Goal: Use online tool/utility: Utilize a website feature to perform a specific function

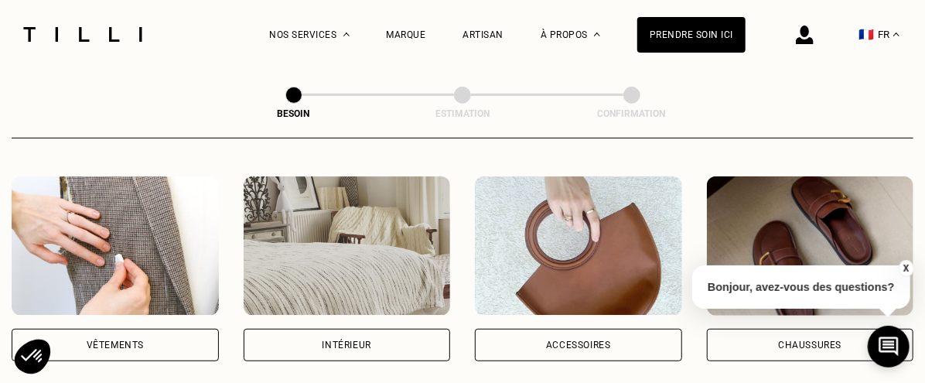
scroll to position [309, 0]
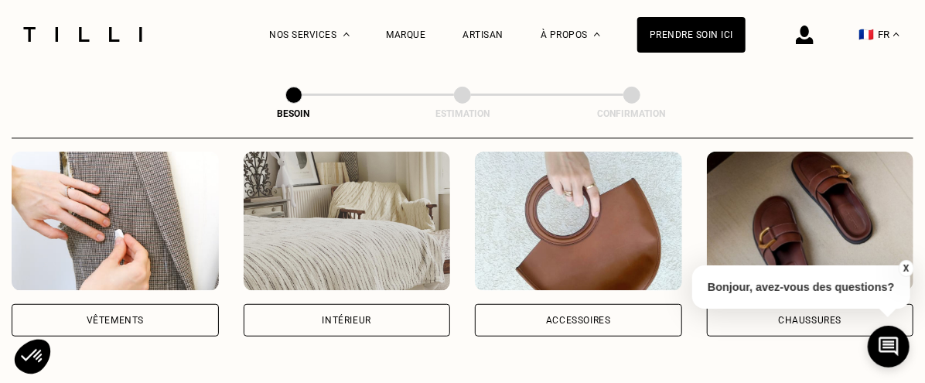
click at [121, 315] on div "Vêtements" at bounding box center [115, 319] width 57 height 9
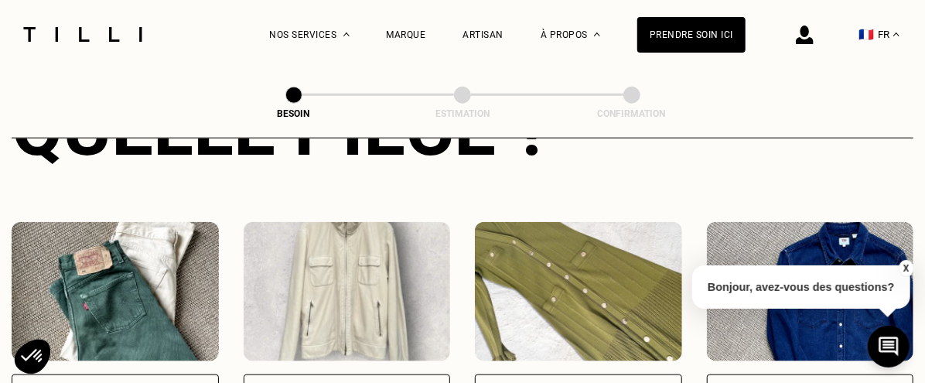
scroll to position [891, 0]
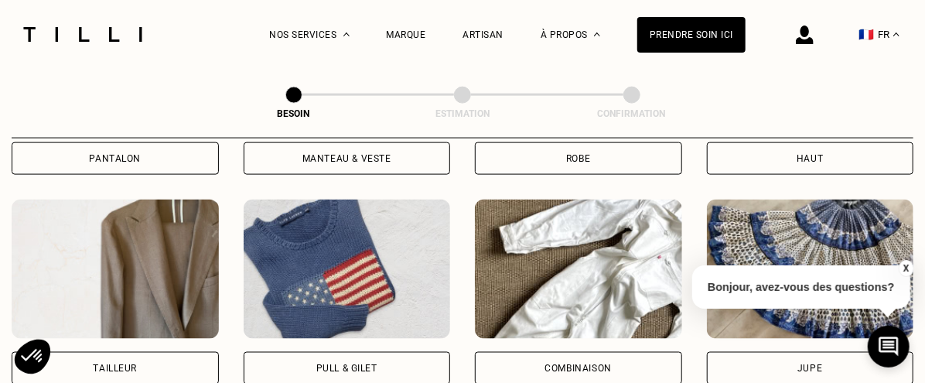
click at [124, 279] on img at bounding box center [115, 268] width 207 height 139
select select "FR"
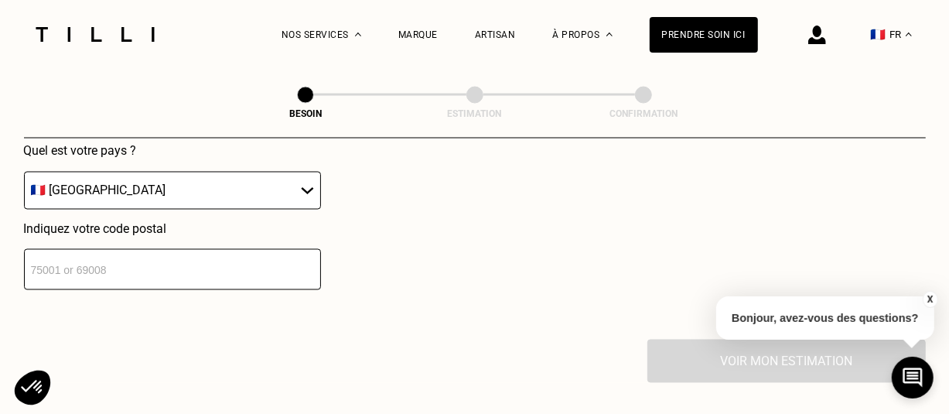
scroll to position [1577, 0]
click at [147, 252] on input "number" at bounding box center [172, 268] width 297 height 41
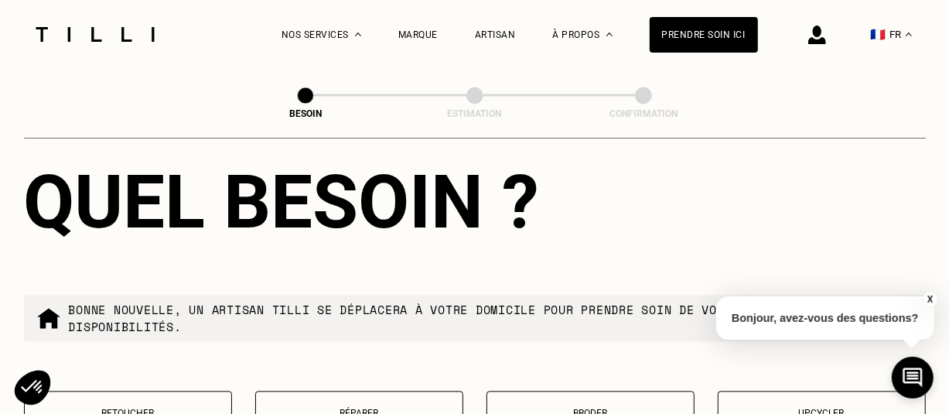
scroll to position [1961, 0]
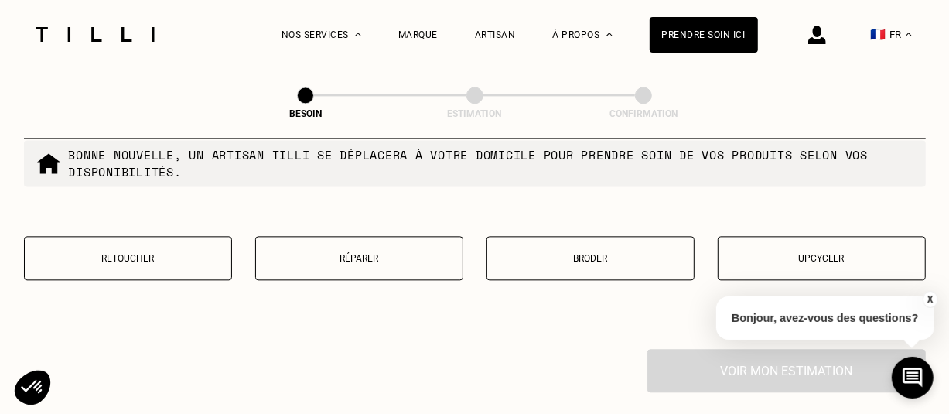
type input "33000"
click at [356, 253] on p "Réparer" at bounding box center [359, 258] width 191 height 11
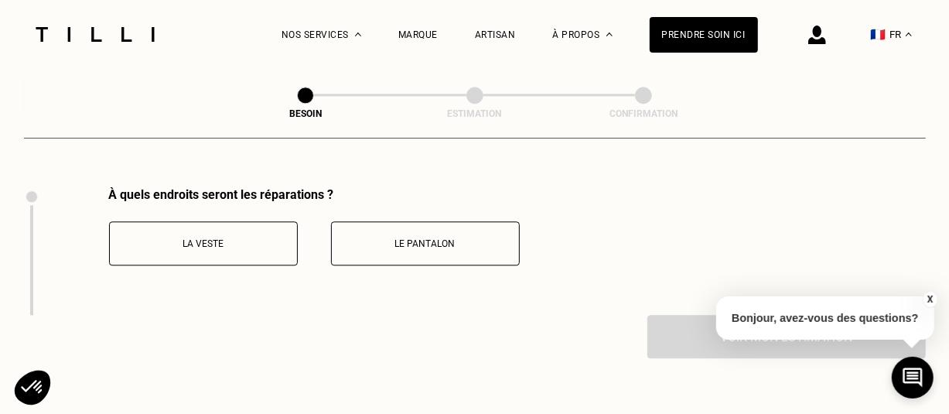
scroll to position [2125, 0]
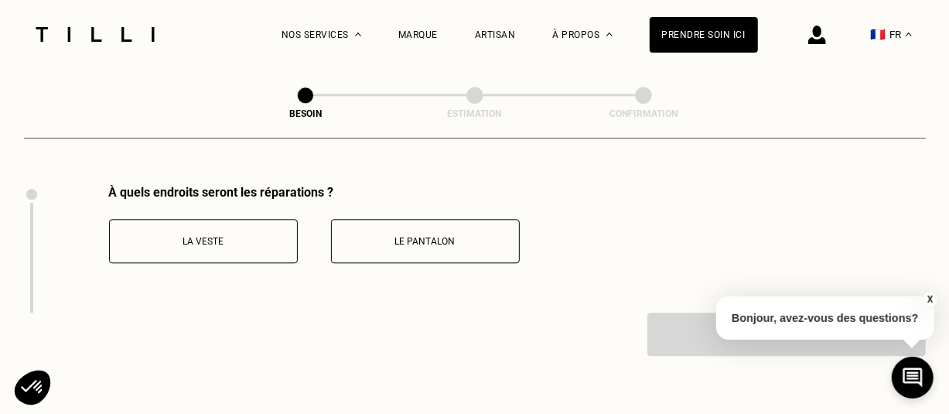
click at [196, 236] on p "La veste" at bounding box center [204, 241] width 172 height 11
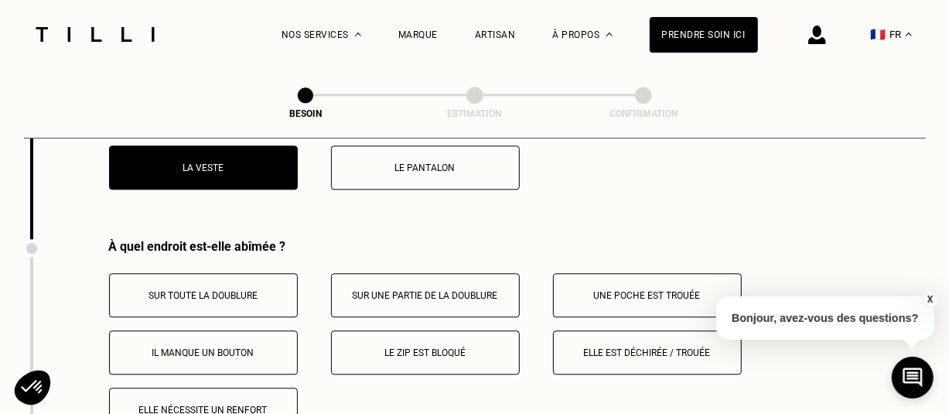
scroll to position [2175, 0]
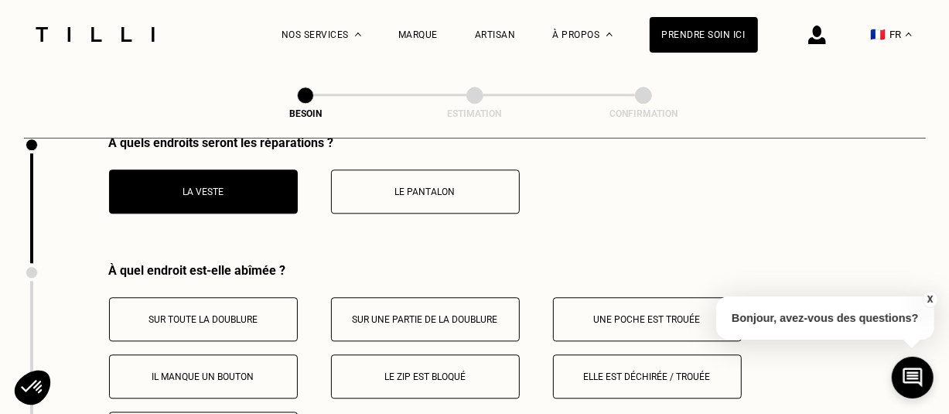
click at [434, 186] on p "Le pantalon" at bounding box center [425, 191] width 172 height 11
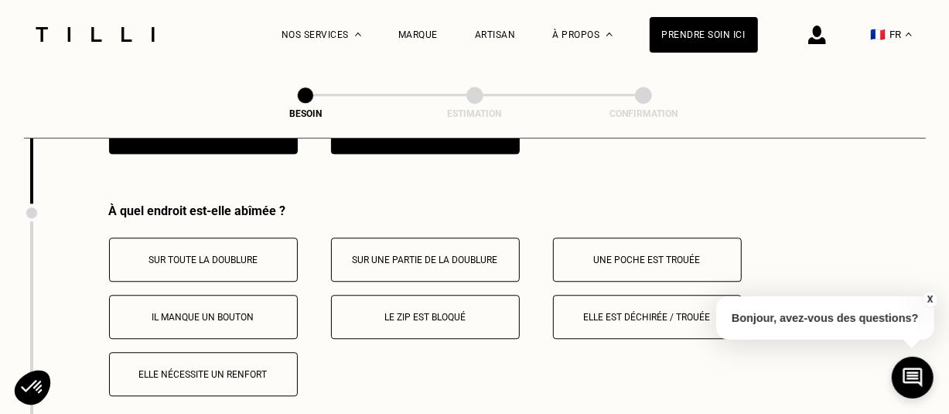
scroll to position [2252, 0]
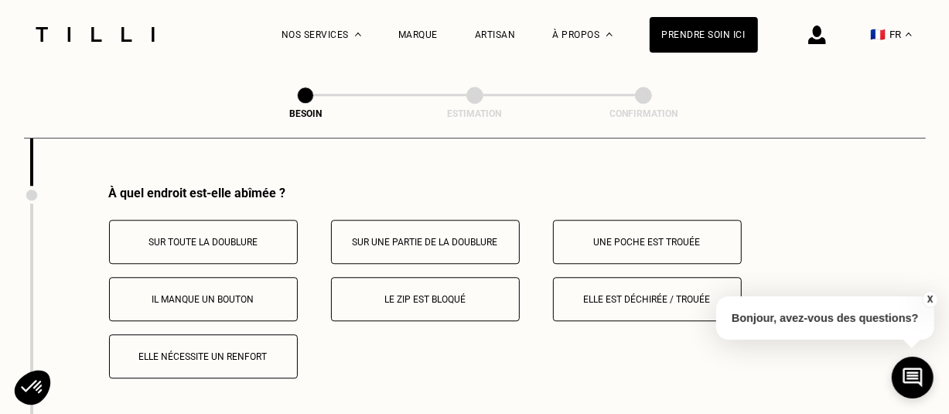
click at [649, 294] on p "Elle est déchirée / trouée" at bounding box center [647, 299] width 172 height 11
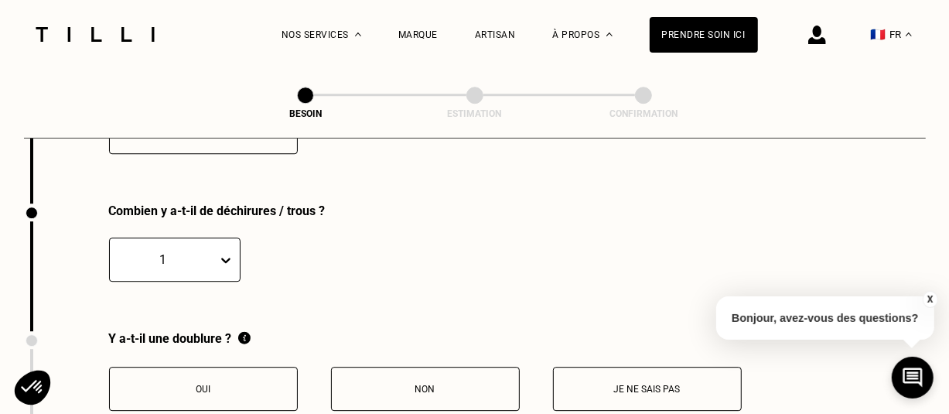
scroll to position [2495, 0]
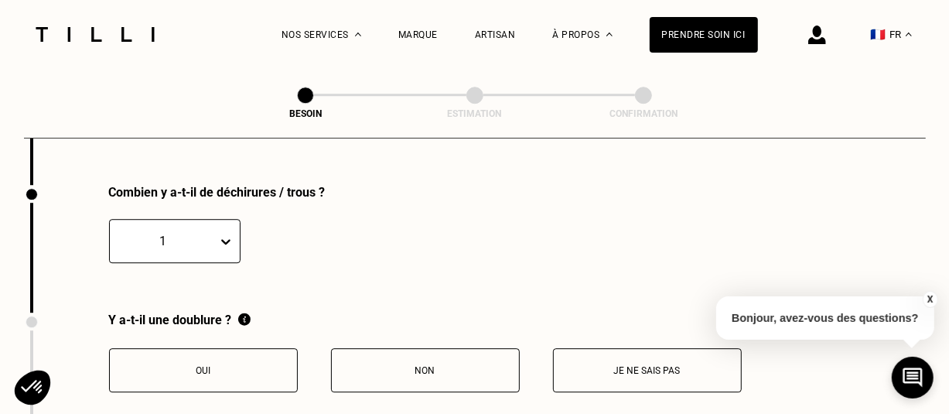
click at [227, 225] on div "1" at bounding box center [174, 241] width 131 height 44
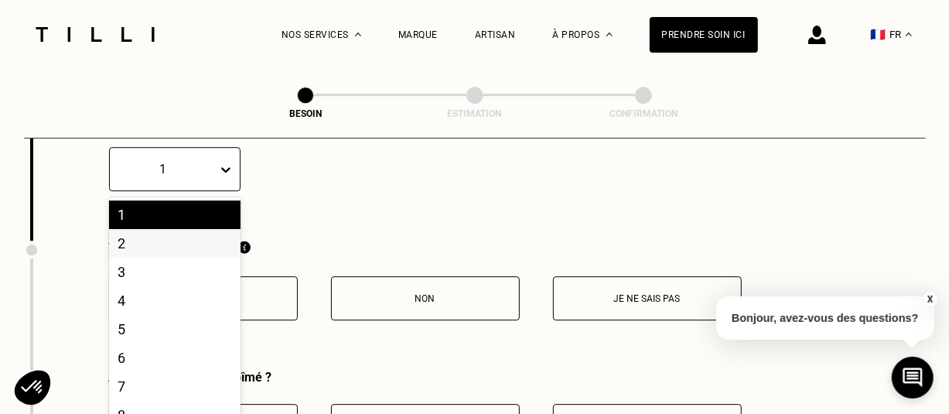
scroll to position [2576, 0]
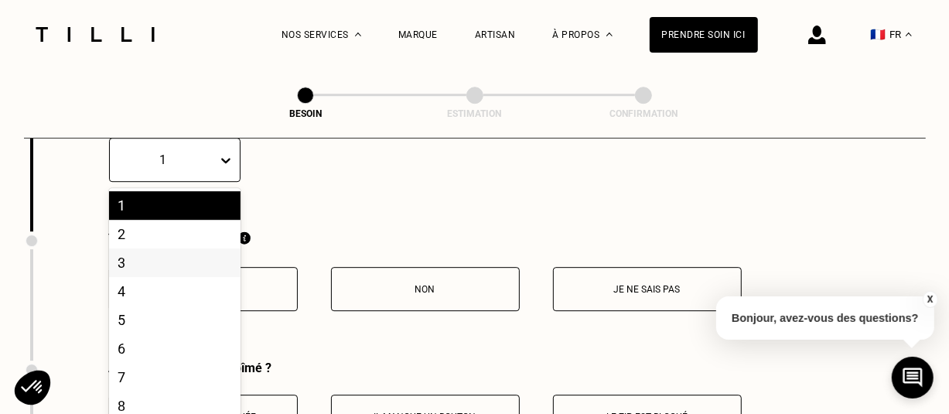
click at [122, 254] on div "3" at bounding box center [174, 262] width 131 height 29
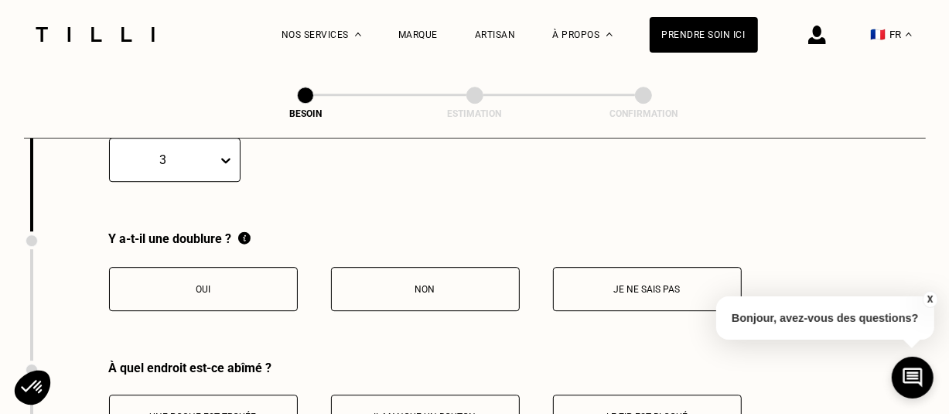
click at [257, 284] on p "Oui" at bounding box center [204, 289] width 172 height 11
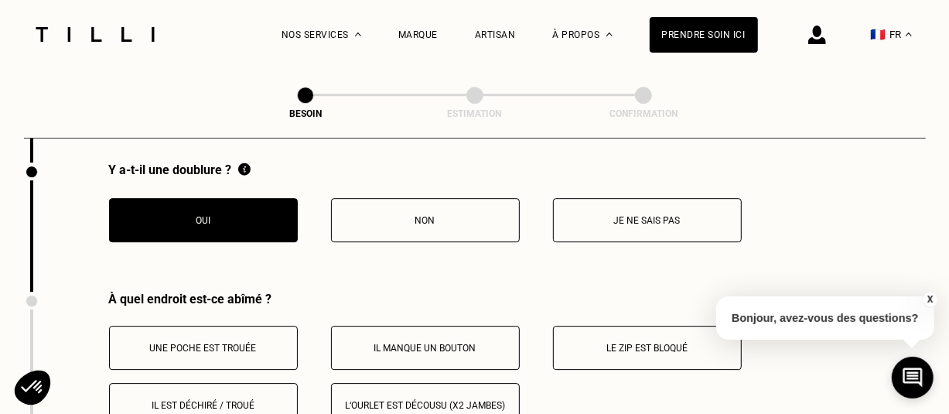
scroll to position [2730, 0]
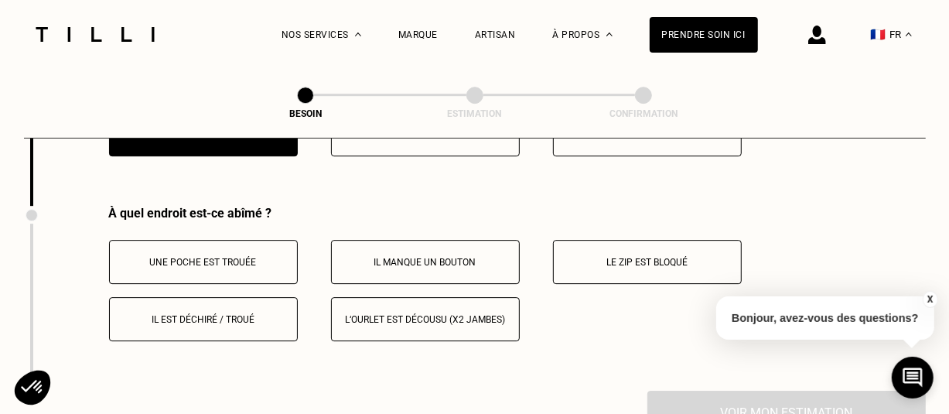
click at [216, 313] on button "Il est déchiré / troué" at bounding box center [203, 319] width 189 height 44
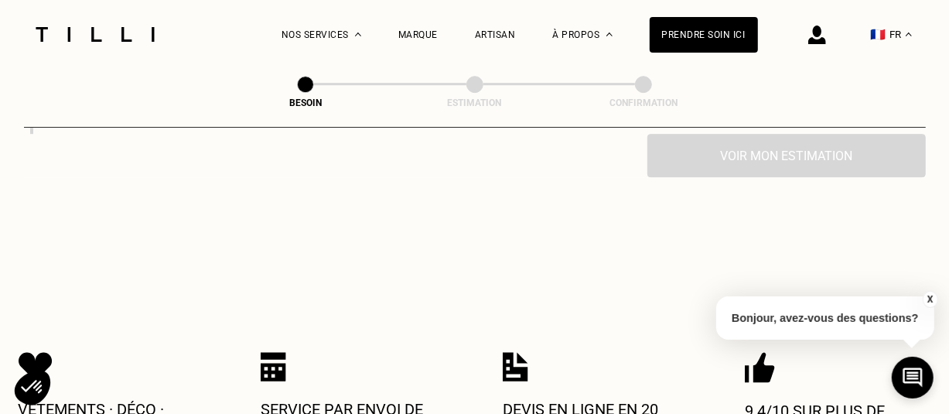
scroll to position [2474, 0]
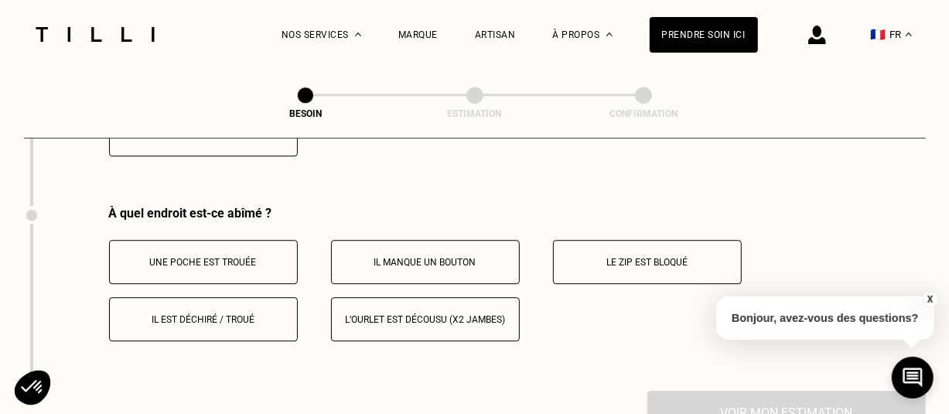
click at [192, 314] on p "Il est déchiré / troué" at bounding box center [204, 319] width 172 height 11
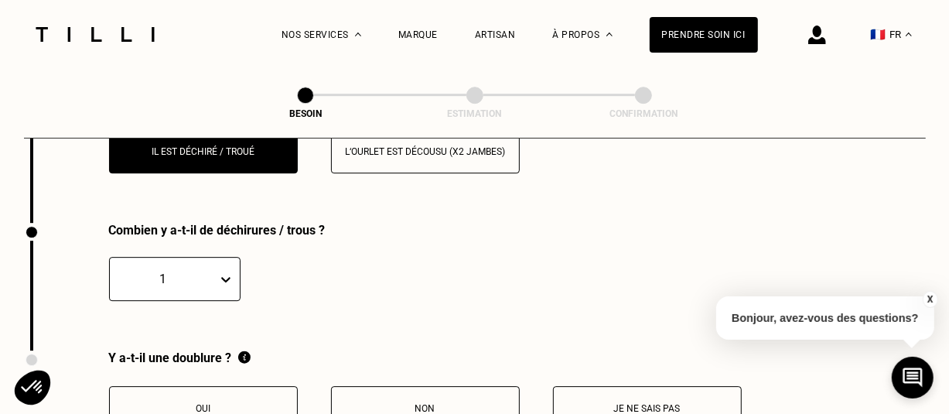
scroll to position [2679, 0]
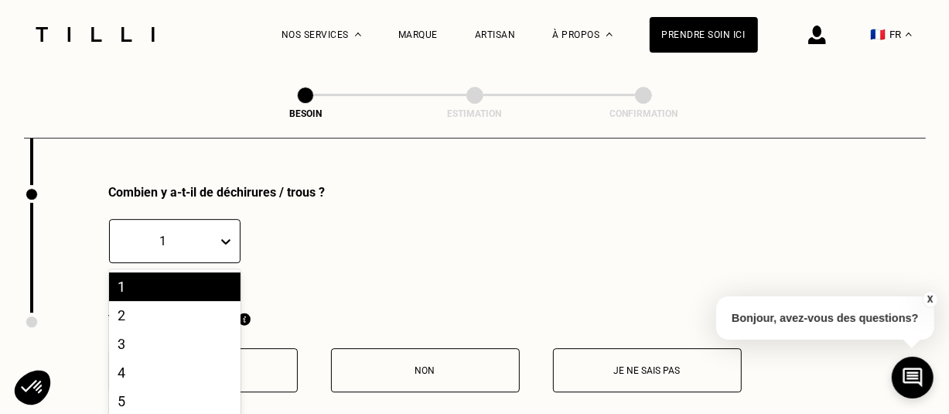
click at [220, 230] on div "10 results available. Use Up and Down to choose options, press Enter to select …" at bounding box center [174, 241] width 131 height 44
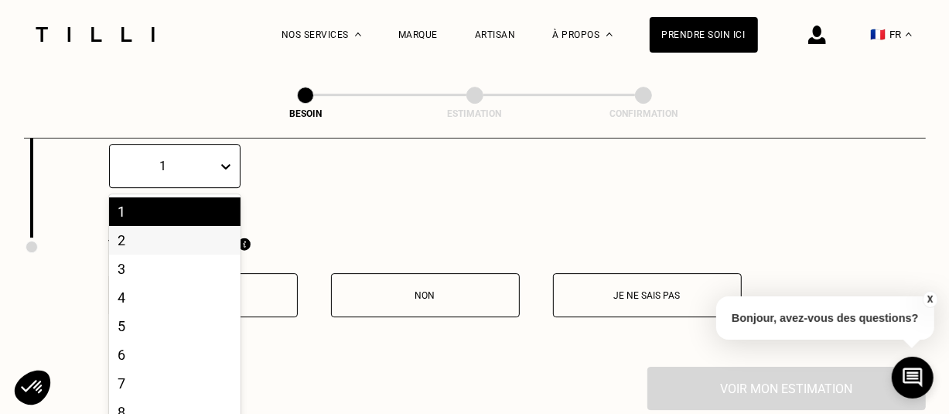
scroll to position [2761, 0]
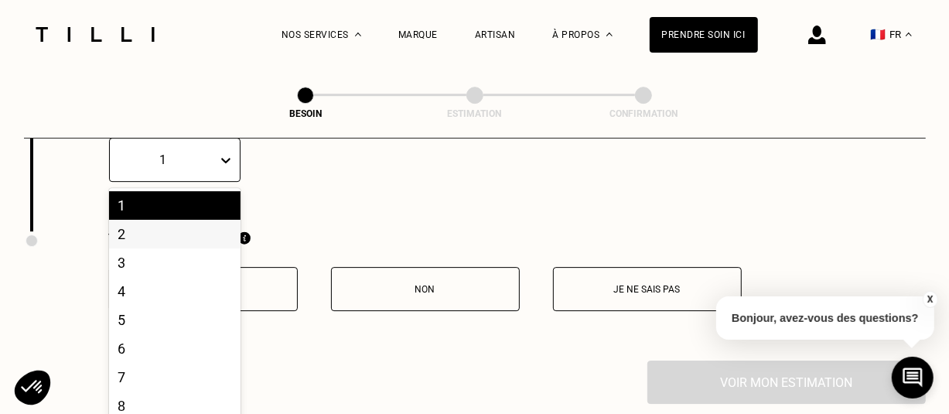
click at [159, 222] on div "2" at bounding box center [174, 234] width 131 height 29
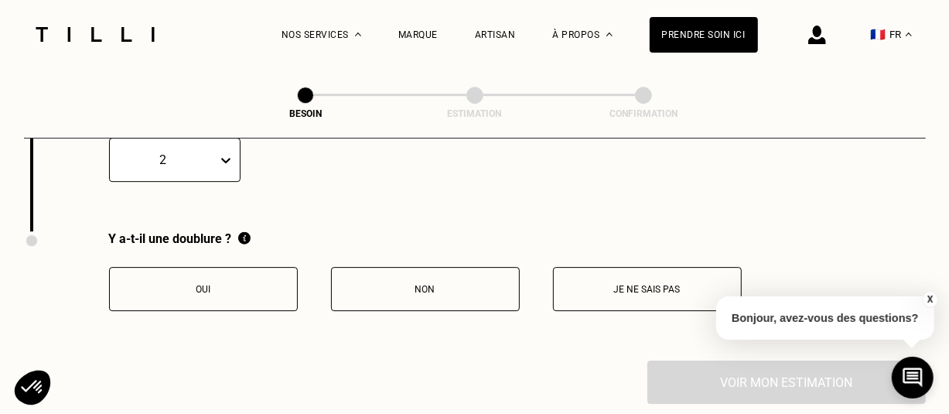
click at [216, 282] on button "Oui" at bounding box center [203, 289] width 189 height 44
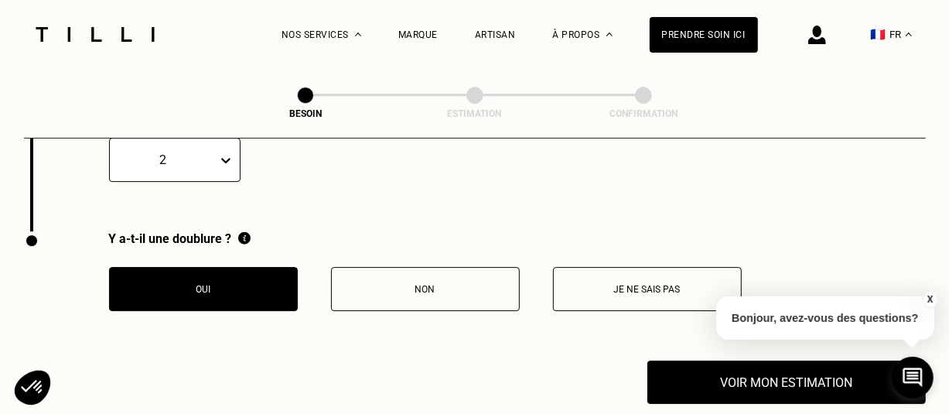
click at [427, 284] on p "Non" at bounding box center [425, 289] width 172 height 11
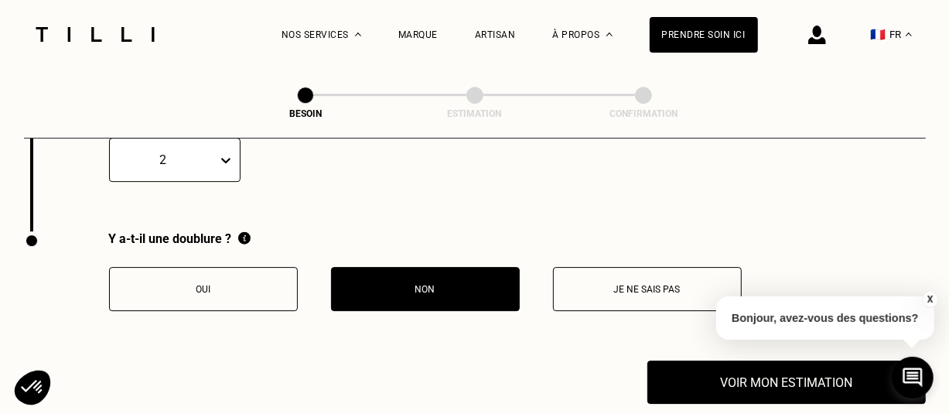
click at [216, 284] on p "Oui" at bounding box center [204, 289] width 172 height 11
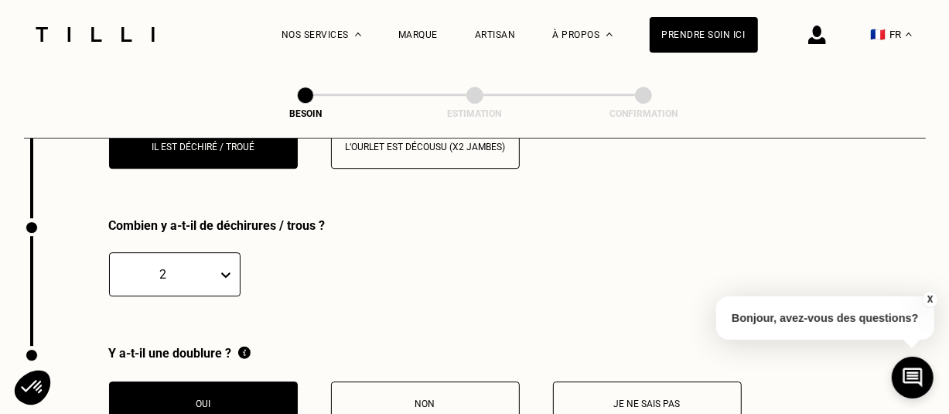
scroll to position [2606, 0]
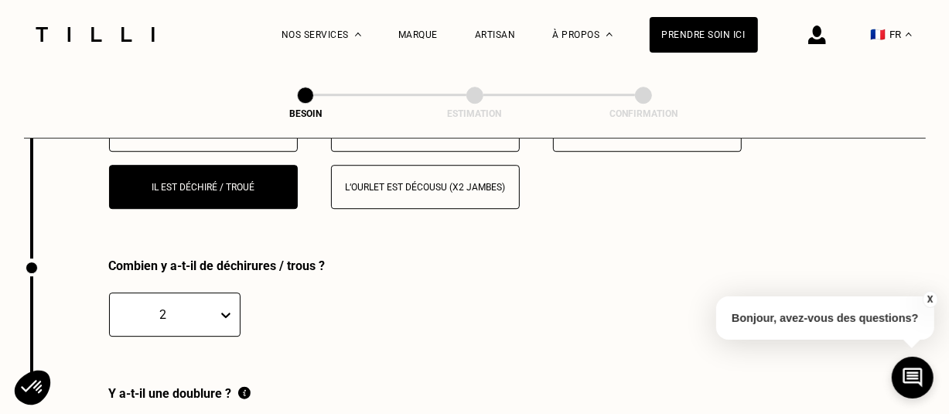
click at [219, 298] on div "2" at bounding box center [174, 314] width 131 height 44
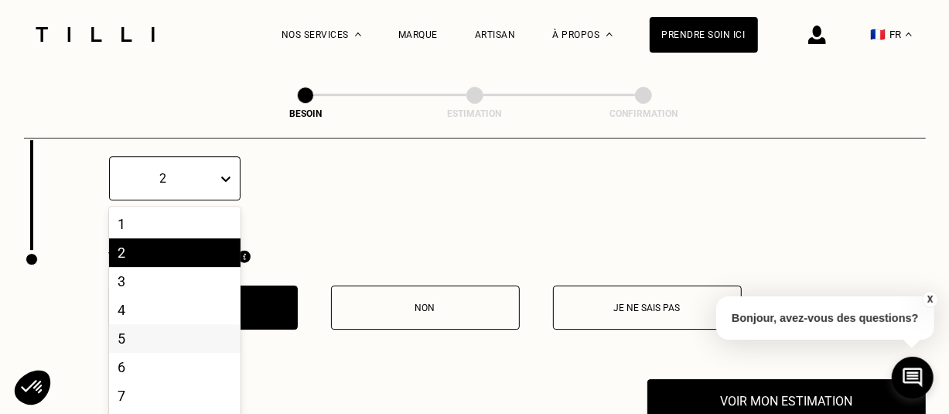
scroll to position [2761, 0]
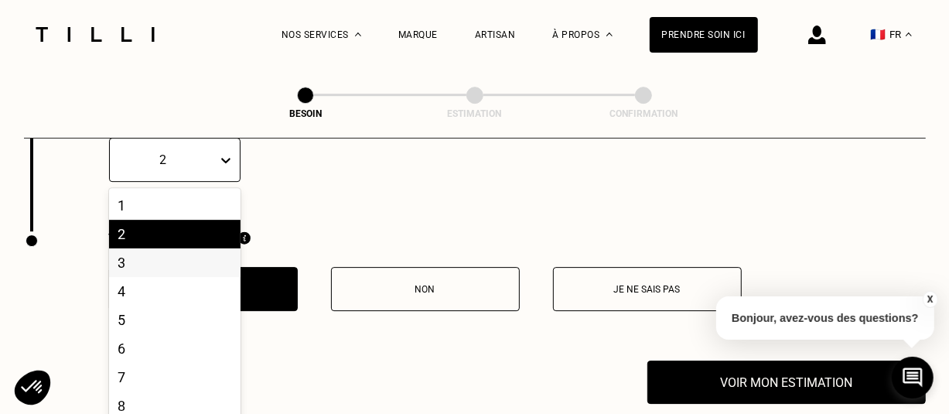
click at [161, 254] on div "3" at bounding box center [174, 262] width 131 height 29
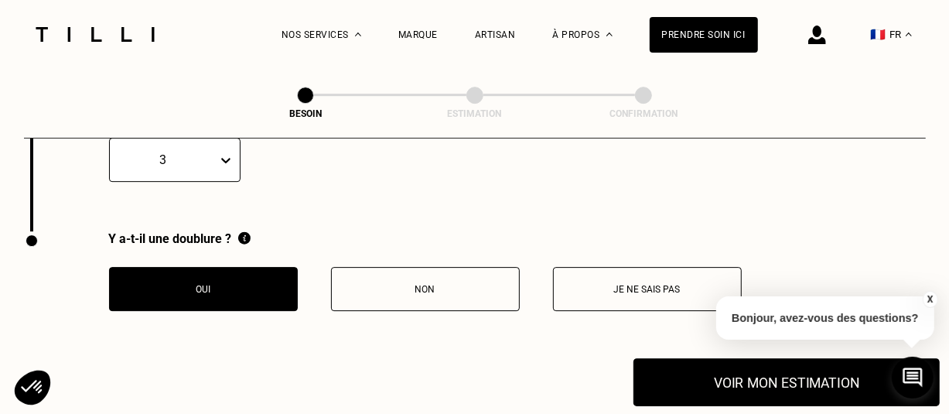
click at [716, 370] on button "Voir mon estimation" at bounding box center [786, 382] width 306 height 48
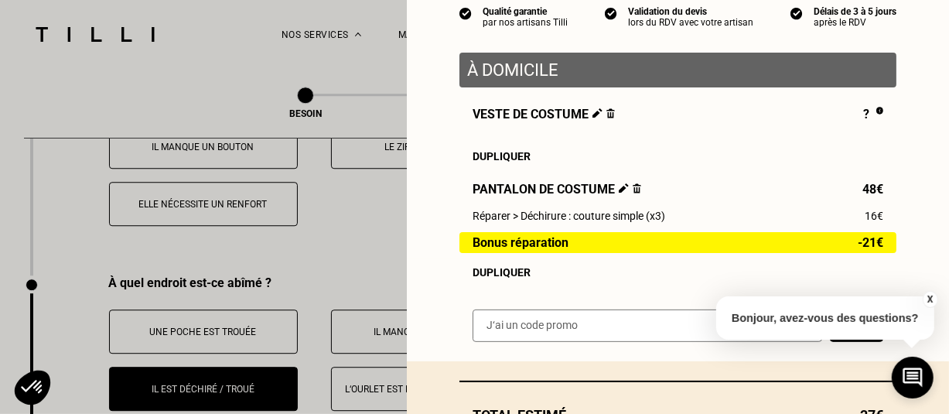
scroll to position [2374, 0]
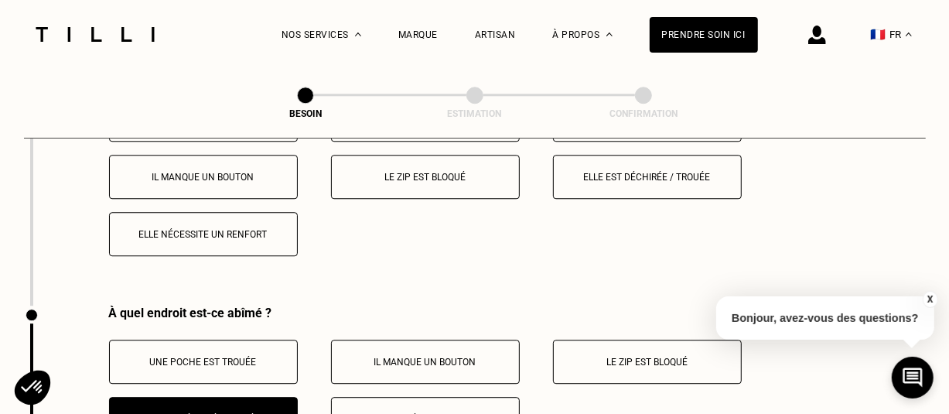
click at [653, 172] on p "Elle est déchirée / trouée" at bounding box center [647, 177] width 172 height 11
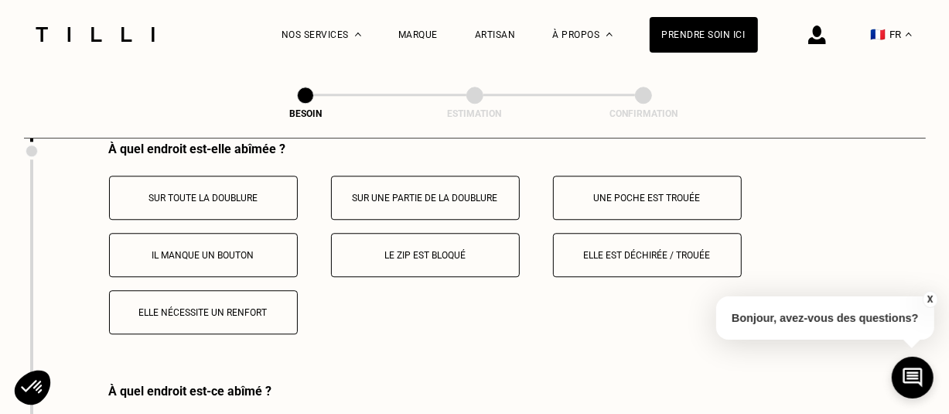
scroll to position [2297, 0]
click at [642, 249] on p "Elle est déchirée / trouée" at bounding box center [647, 254] width 172 height 11
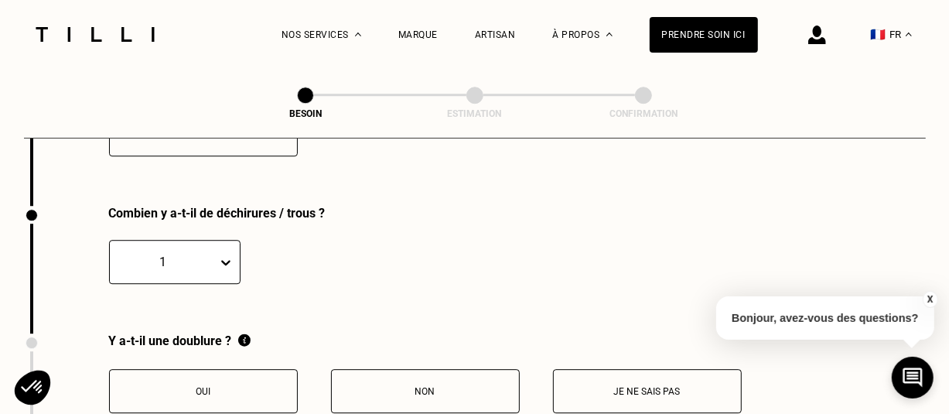
scroll to position [2495, 0]
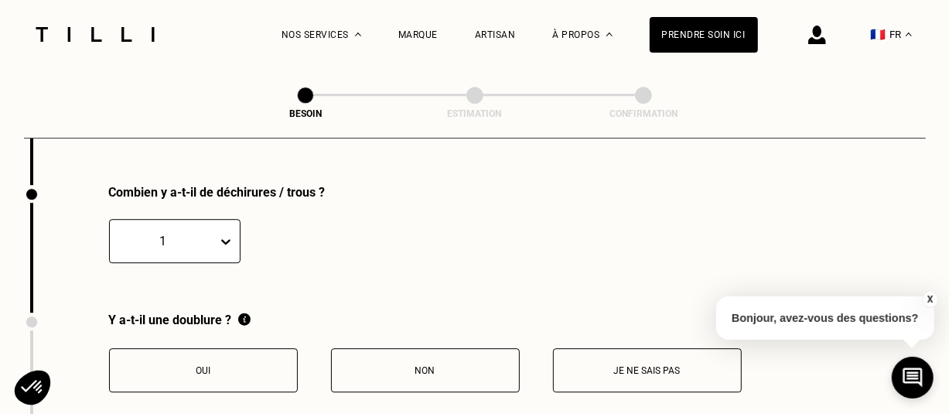
click at [238, 351] on button "Oui" at bounding box center [203, 370] width 189 height 44
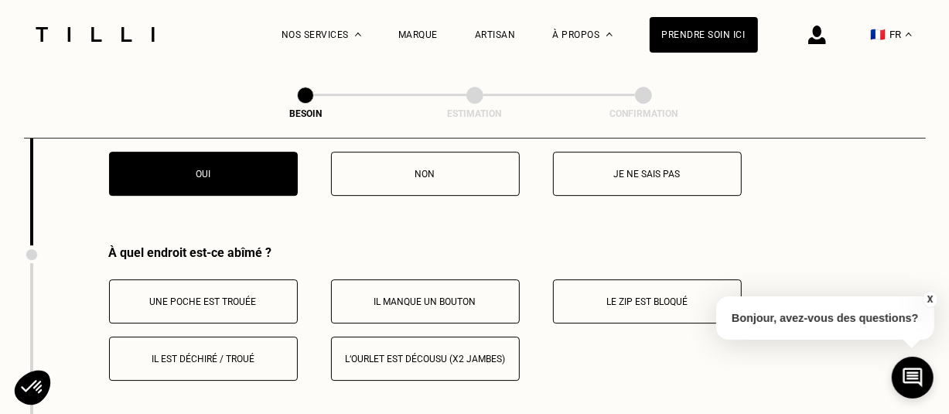
scroll to position [2727, 0]
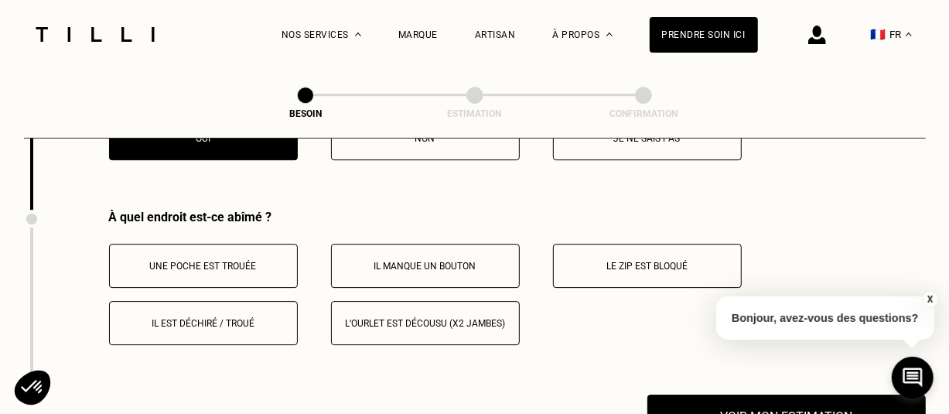
click at [209, 318] on p "Il est déchiré / troué" at bounding box center [204, 323] width 172 height 11
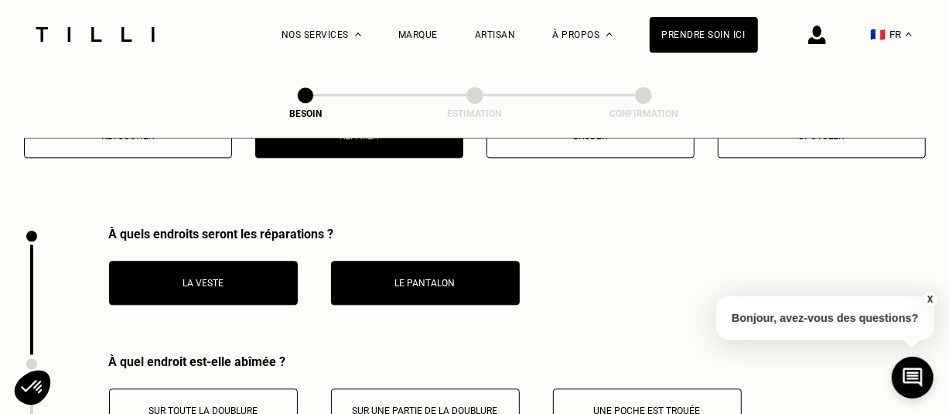
scroll to position [2315, 0]
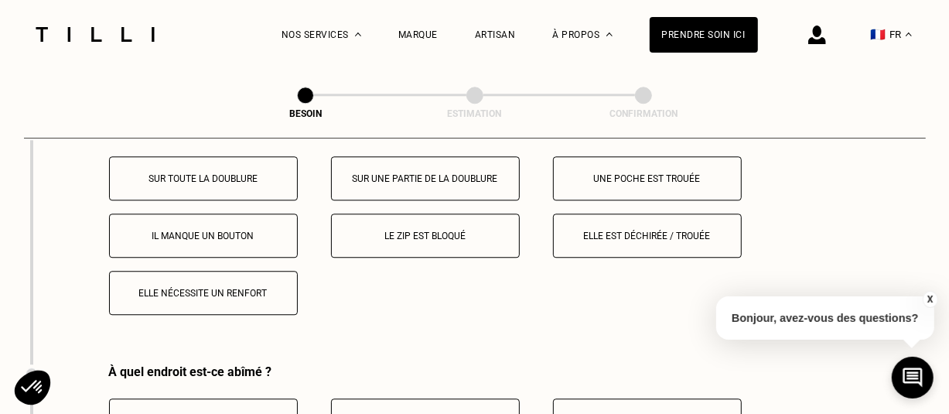
click at [647, 230] on p "Elle est déchirée / trouée" at bounding box center [647, 235] width 172 height 11
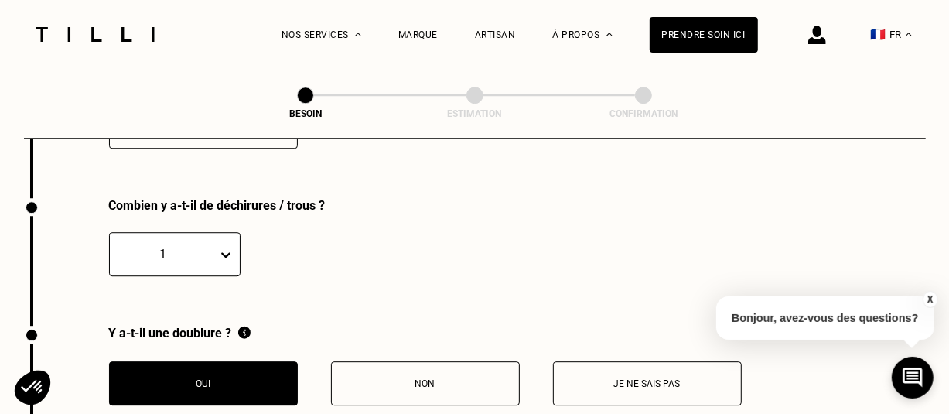
scroll to position [2495, 0]
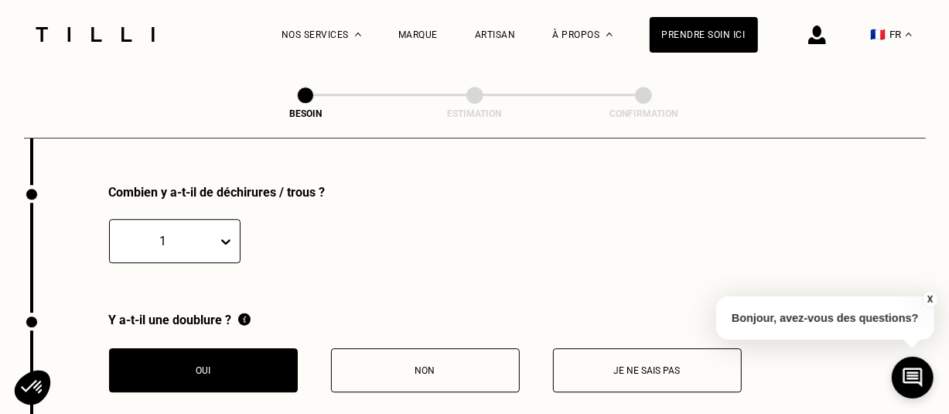
click at [221, 227] on div "1" at bounding box center [174, 241] width 131 height 44
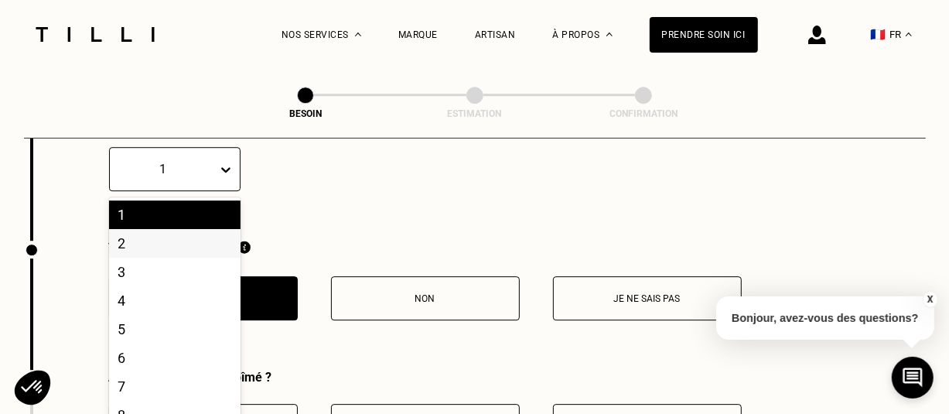
scroll to position [2576, 0]
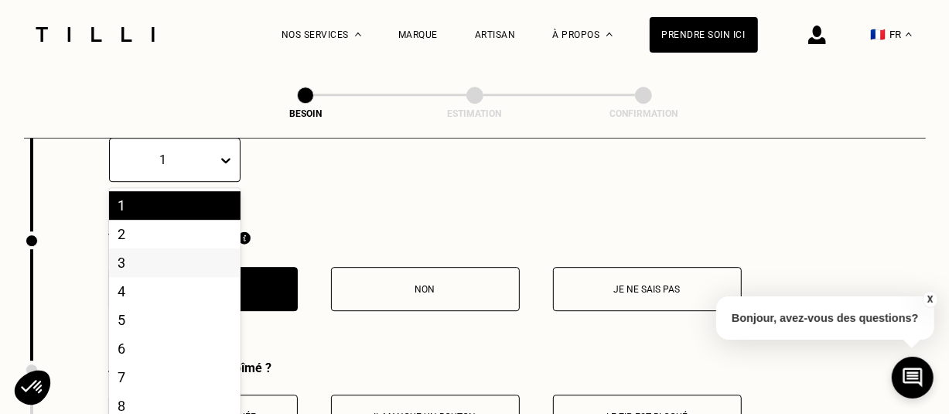
click at [181, 250] on div "3" at bounding box center [174, 262] width 131 height 29
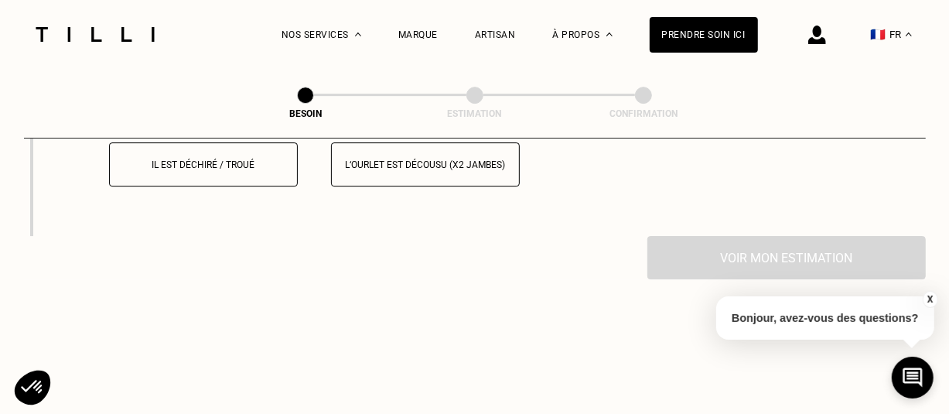
scroll to position [2730, 0]
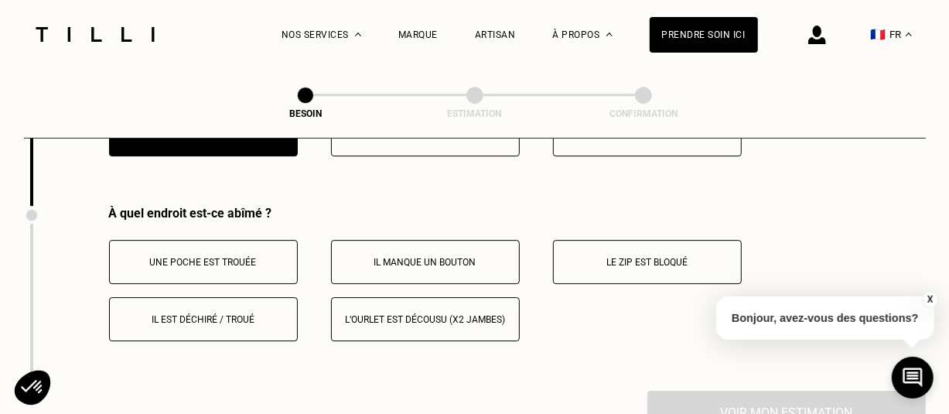
click at [181, 314] on p "Il est déchiré / troué" at bounding box center [204, 319] width 172 height 11
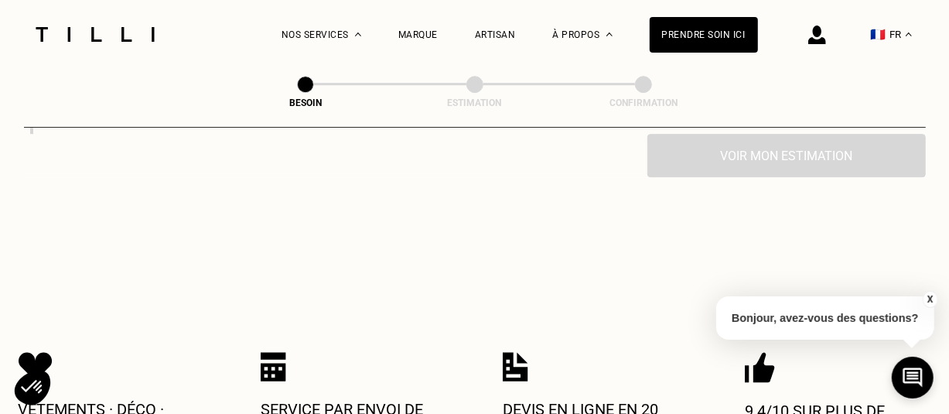
scroll to position [2474, 0]
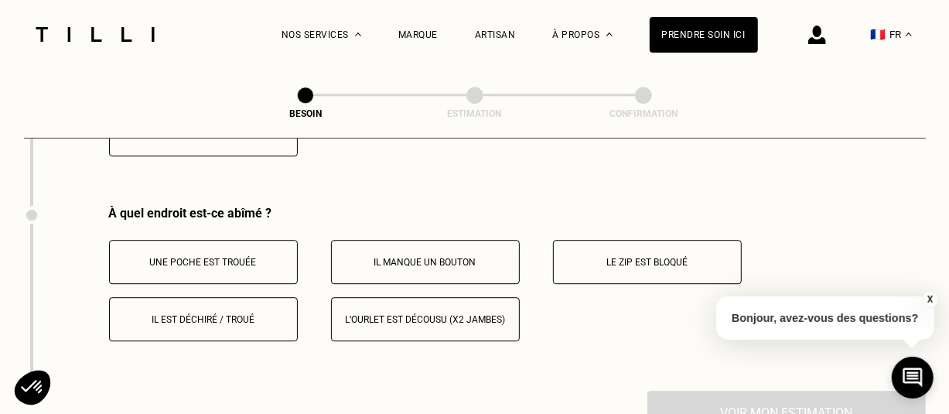
click at [209, 314] on p "Il est déchiré / troué" at bounding box center [204, 319] width 172 height 11
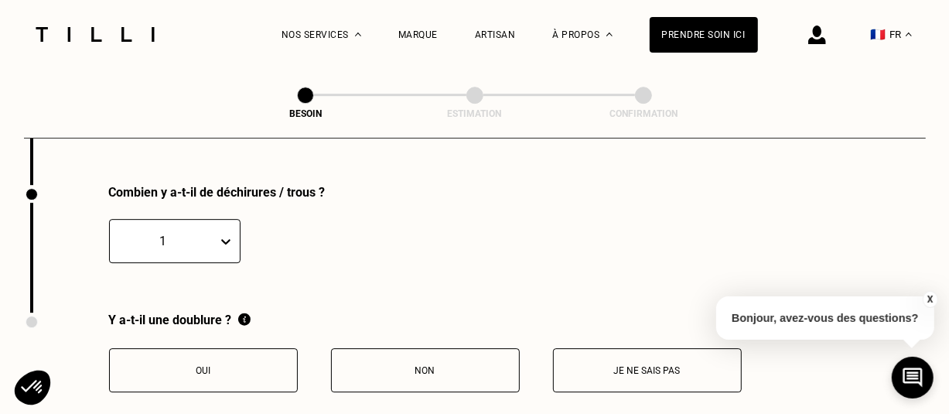
scroll to position [2757, 0]
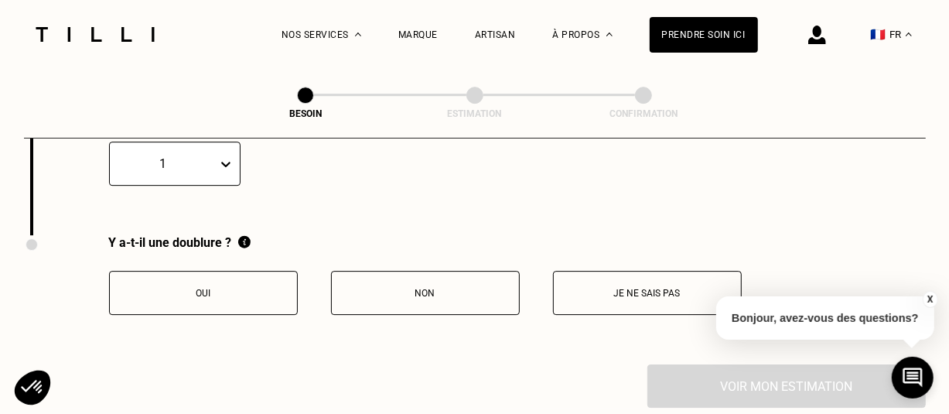
click at [199, 288] on p "Oui" at bounding box center [204, 293] width 172 height 11
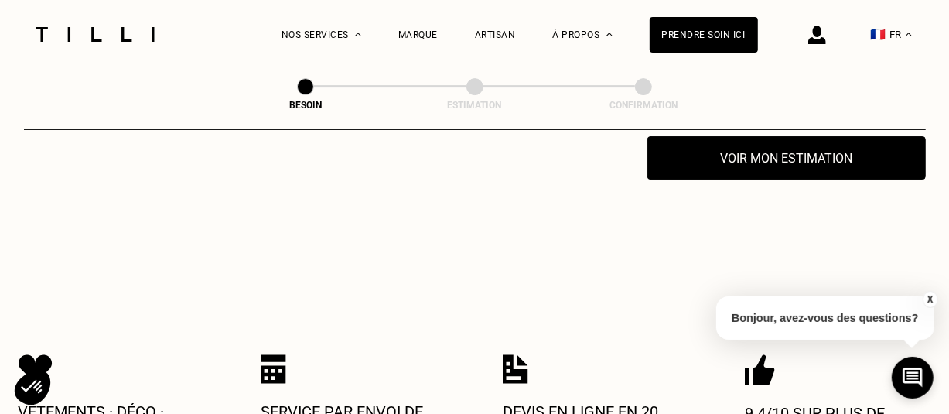
scroll to position [2989, 0]
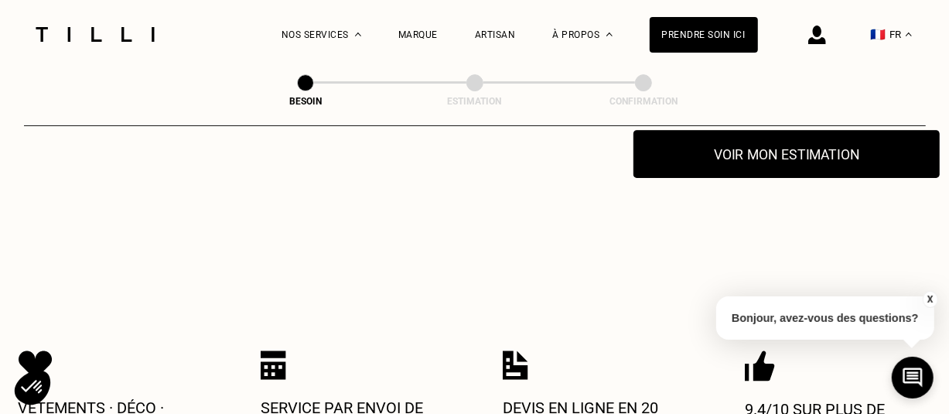
click at [779, 145] on button "Voir mon estimation" at bounding box center [786, 154] width 306 height 48
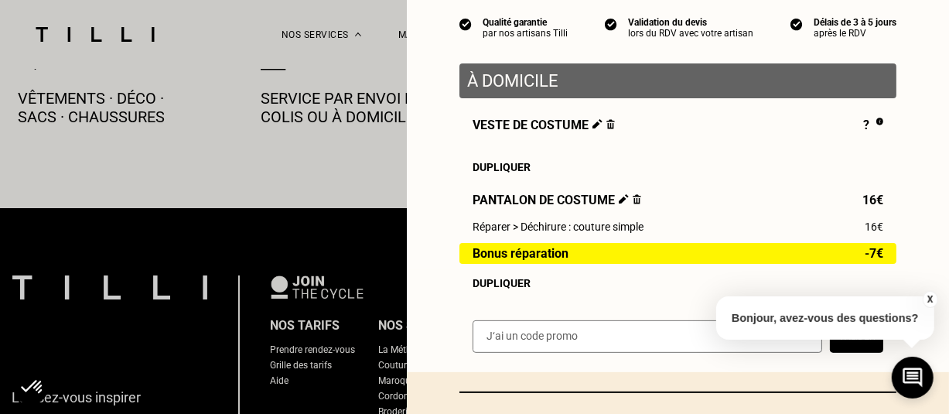
scroll to position [278, 0]
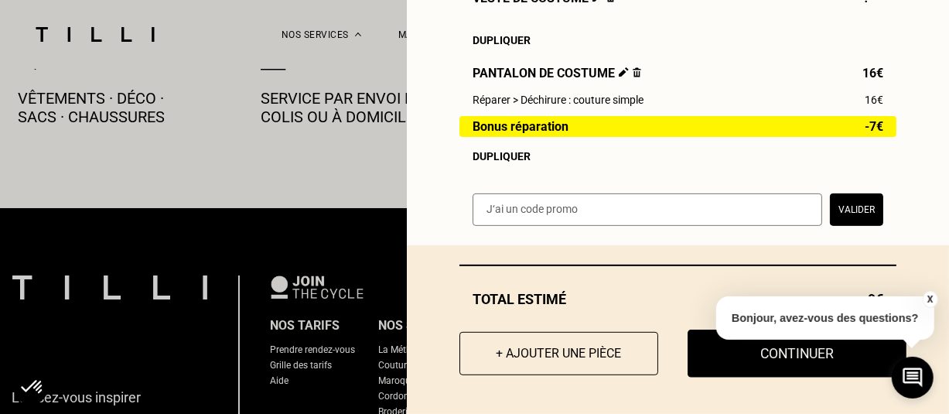
click at [758, 356] on button "Continuer" at bounding box center [796, 353] width 219 height 48
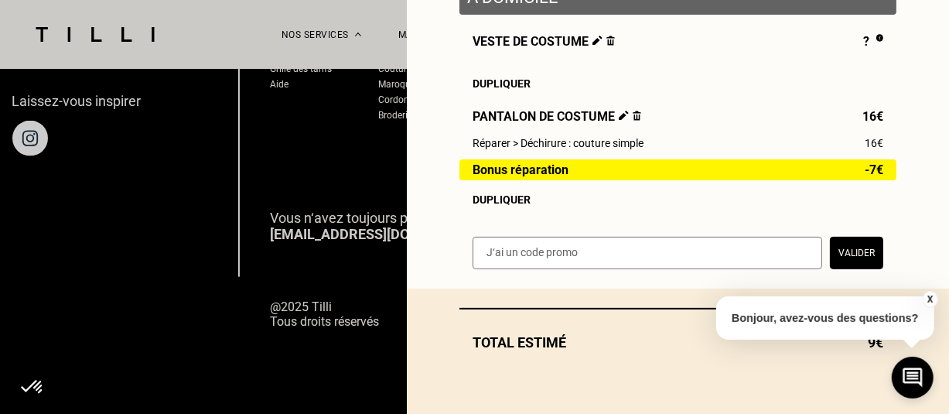
scroll to position [233, 0]
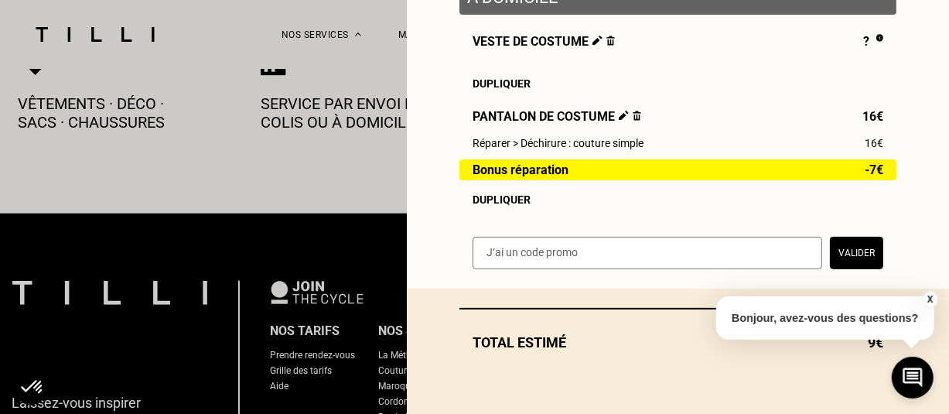
select select "FR"
